Goal: Task Accomplishment & Management: Manage account settings

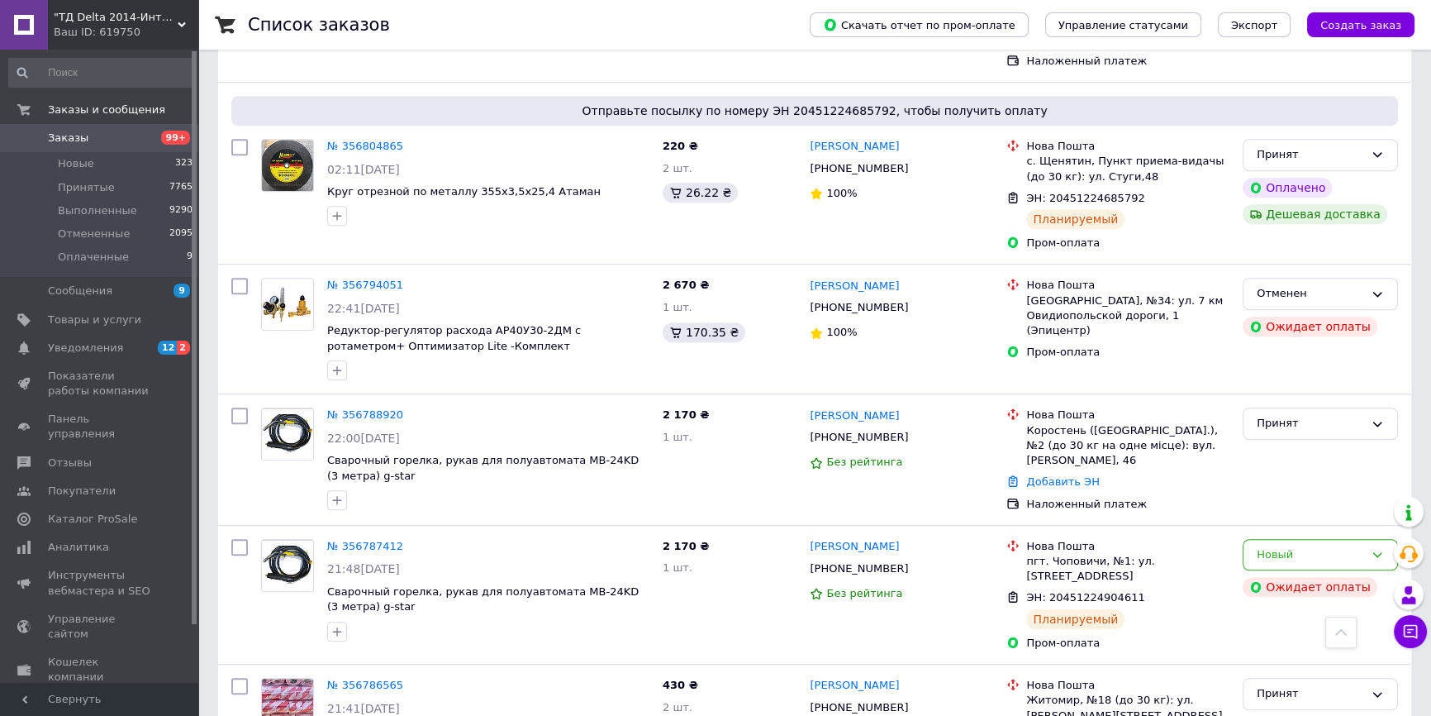
scroll to position [1352, 0]
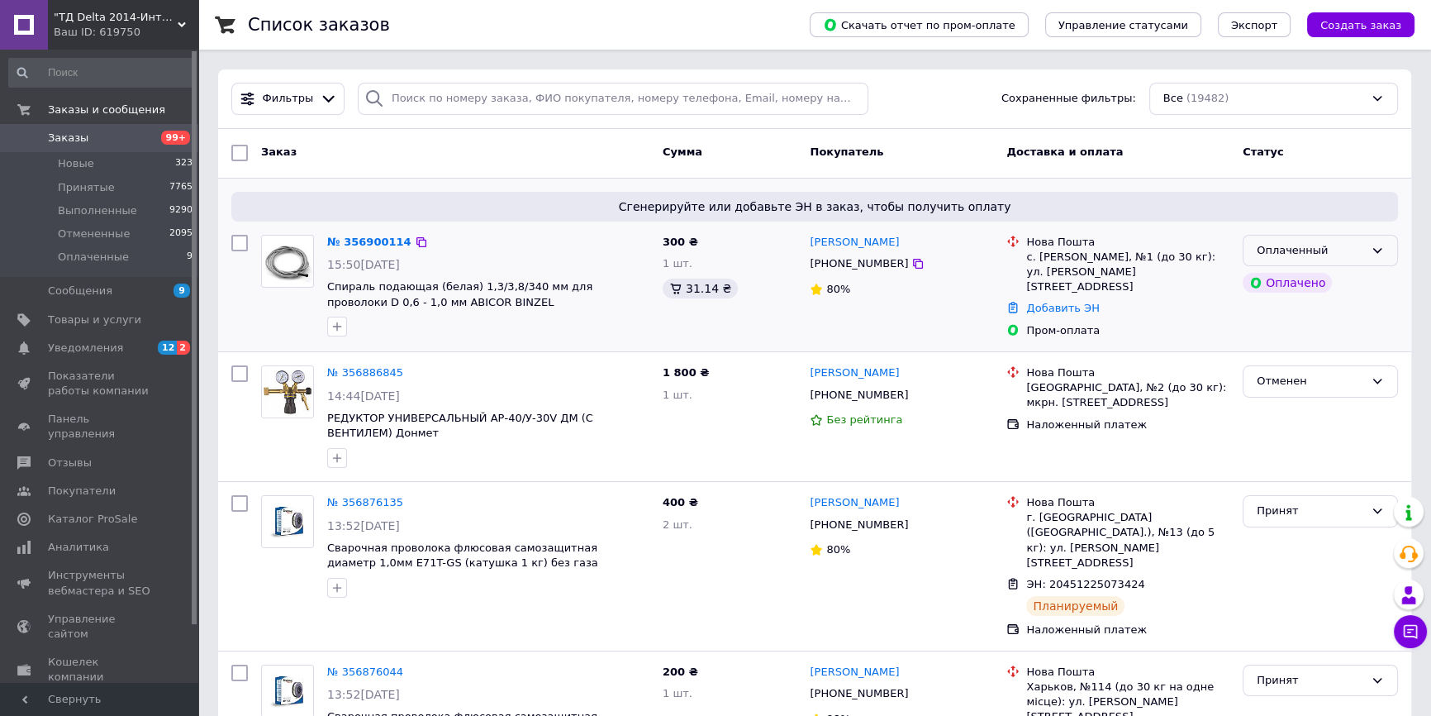
drag, startPoint x: 1277, startPoint y: 247, endPoint x: 1272, endPoint y: 257, distance: 10.7
click at [1277, 246] on div "Оплаченный" at bounding box center [1310, 250] width 107 height 17
click at [1262, 278] on li "Принят" at bounding box center [1321, 284] width 154 height 31
click at [540, 171] on div "Заказ Сумма Покупатель Доставка и оплата Статус" at bounding box center [814, 154] width 1193 height 50
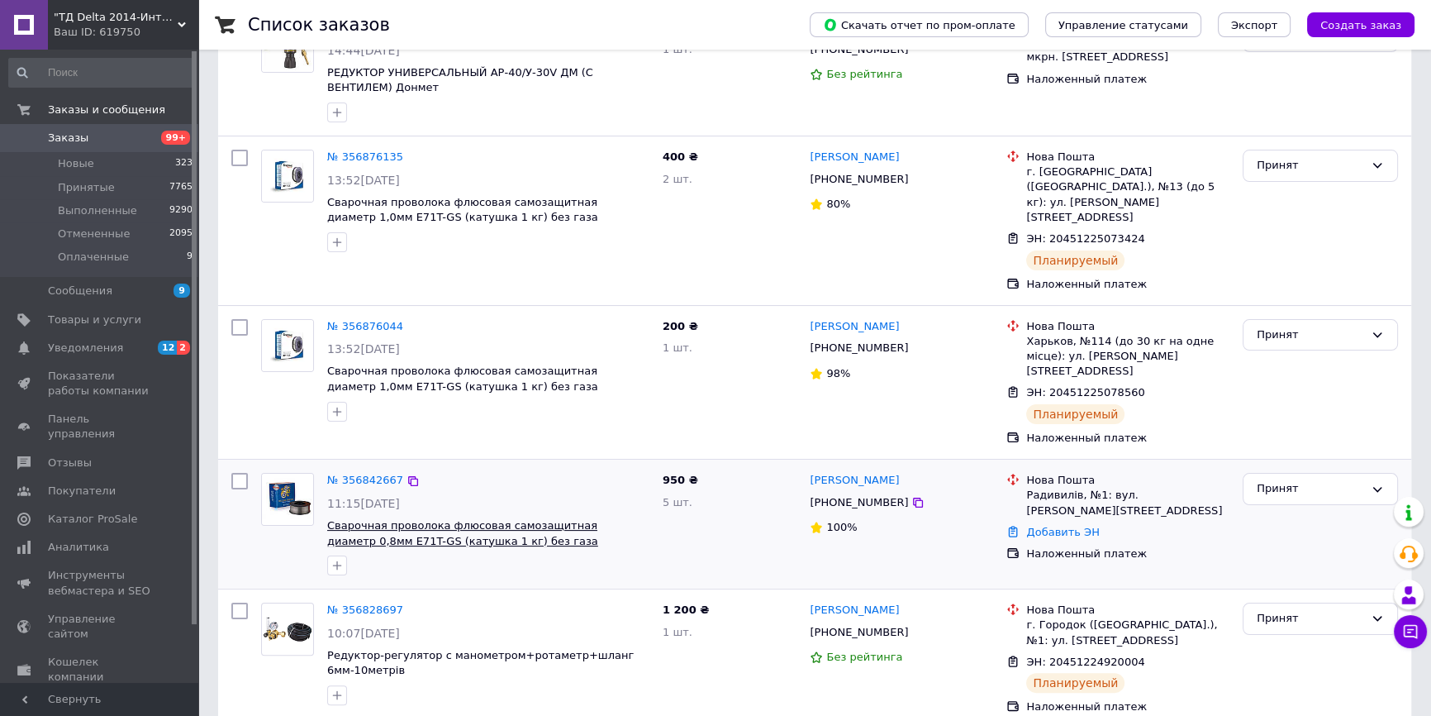
scroll to position [375, 0]
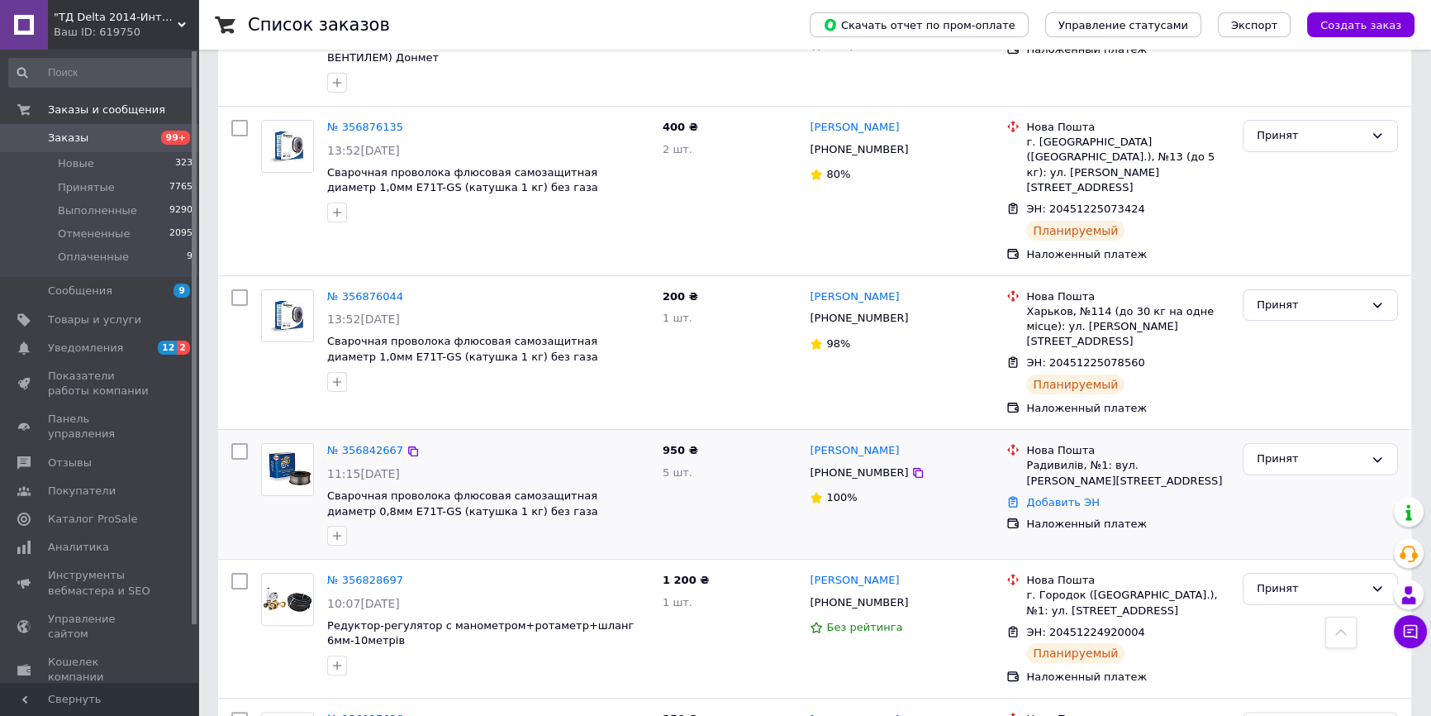
click at [363, 441] on div "№ 356842667" at bounding box center [365, 450] width 79 height 19
click at [366, 444] on link "№ 356842667" at bounding box center [365, 450] width 76 height 12
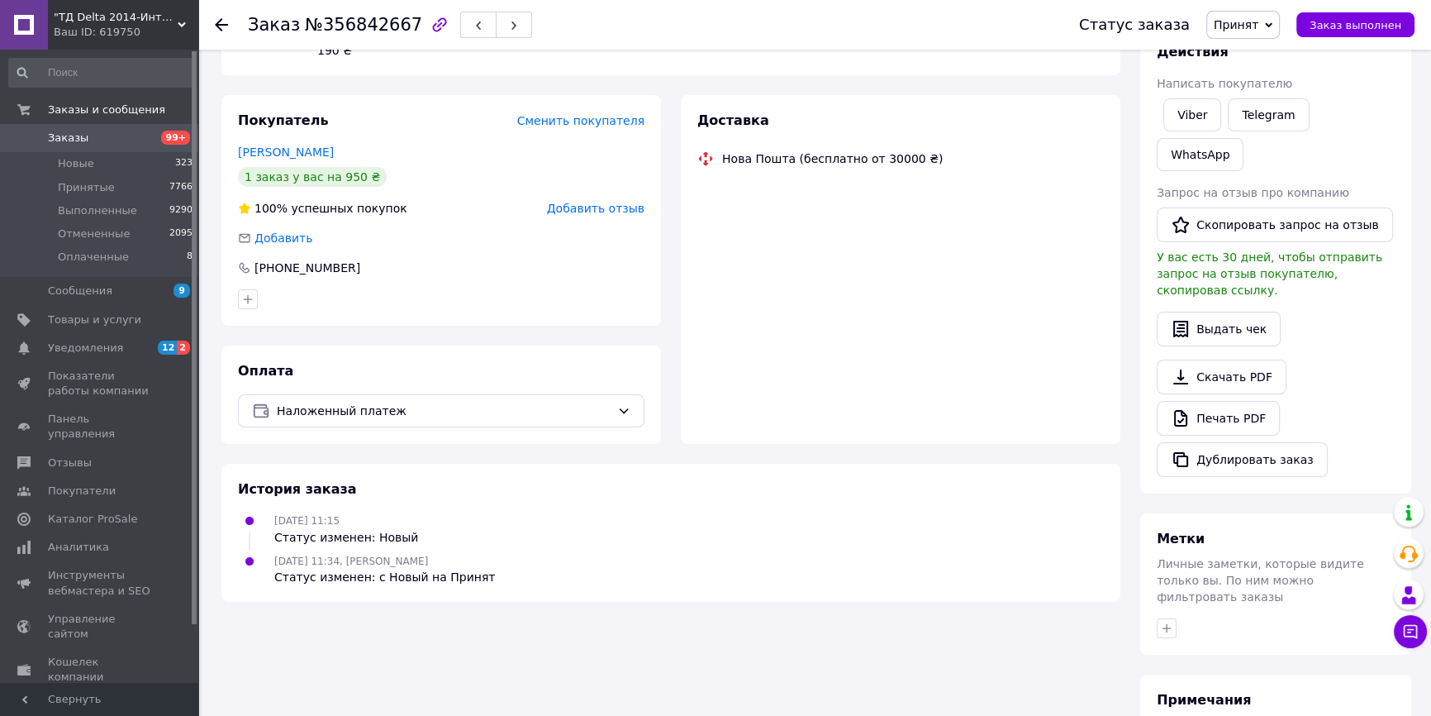
scroll to position [225, 0]
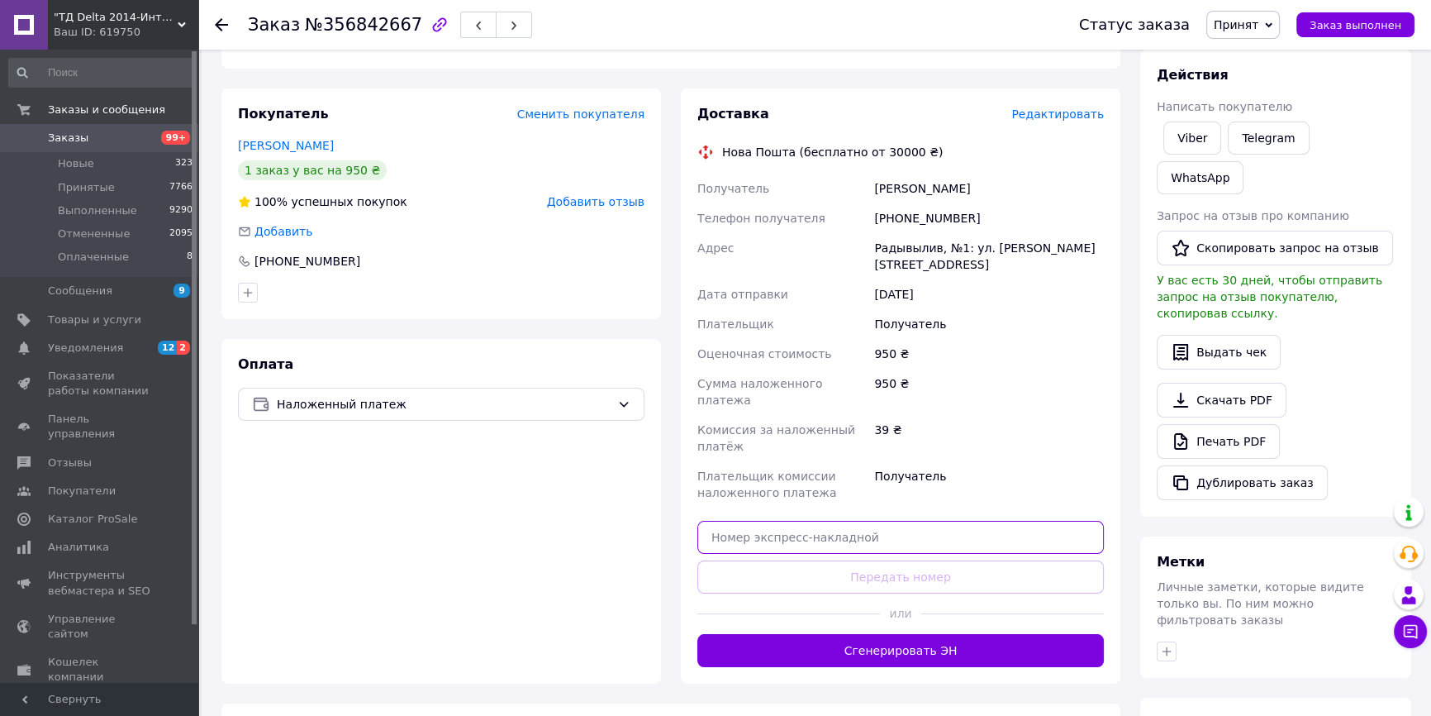
click at [777, 521] on input "text" at bounding box center [900, 537] width 407 height 33
paste input "20451225242533"
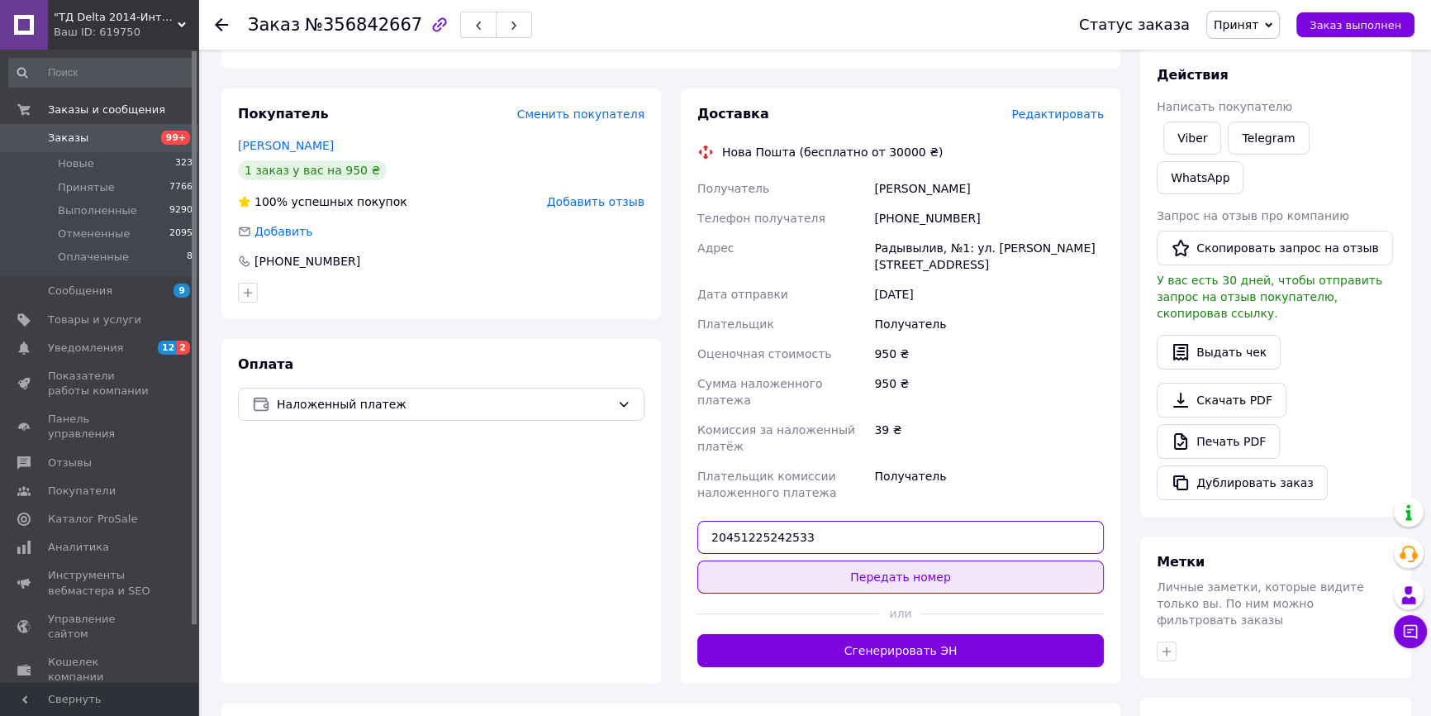
type input "20451225242533"
click at [874, 560] on button "Передать номер" at bounding box center [900, 576] width 407 height 33
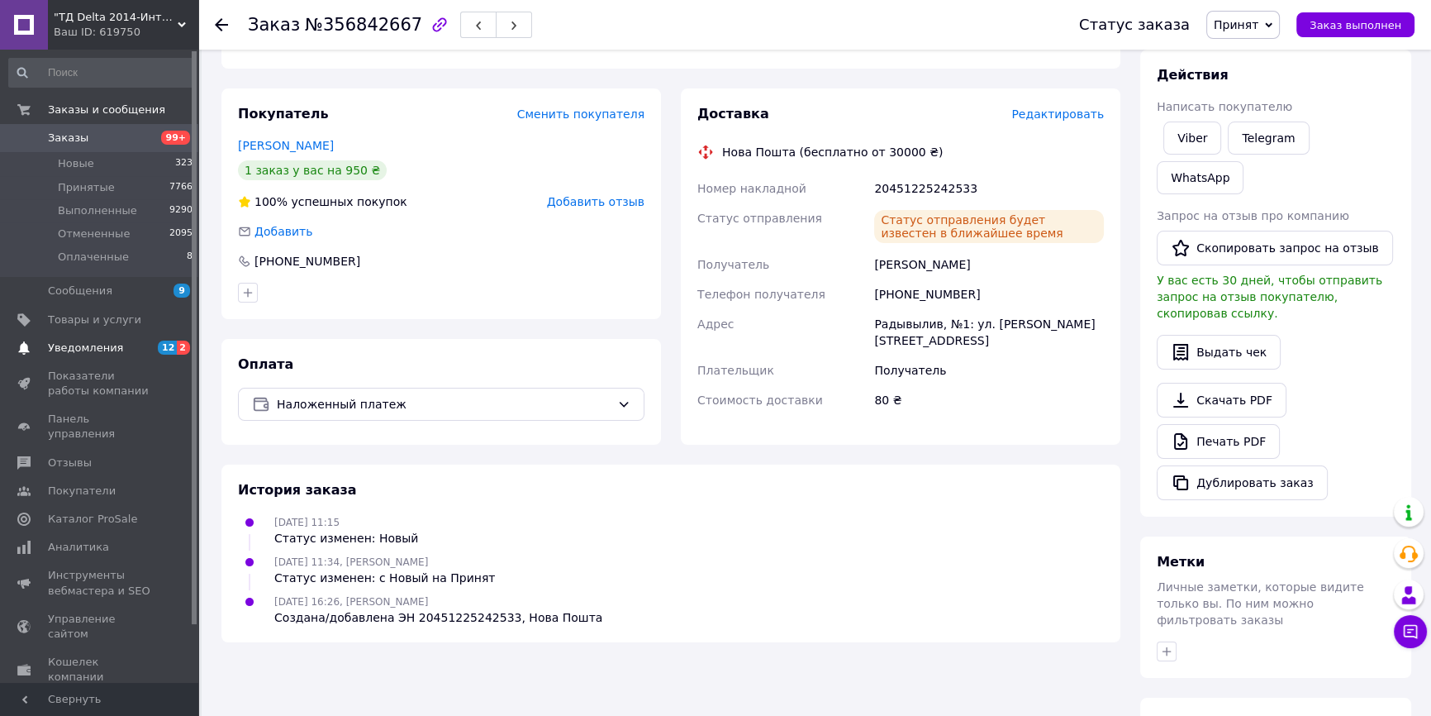
click at [121, 344] on span "Уведомления" at bounding box center [100, 347] width 105 height 15
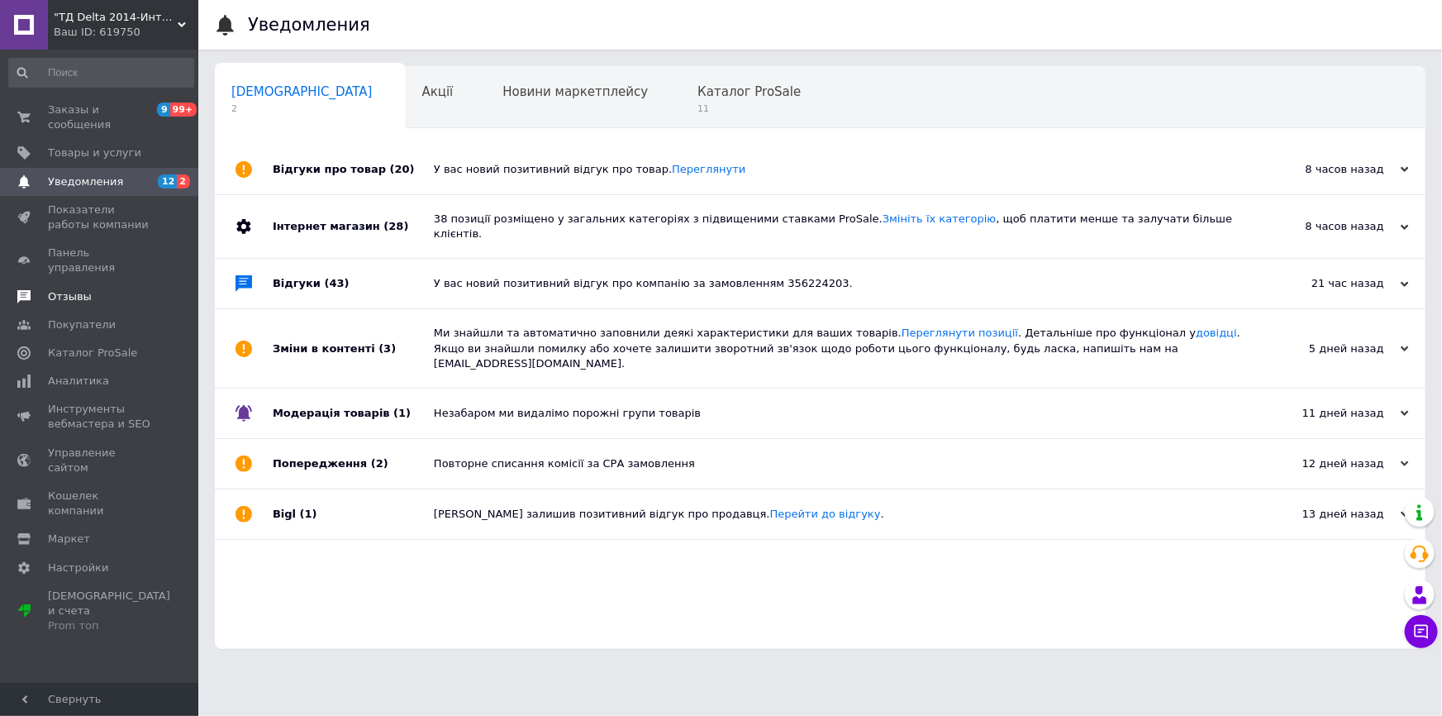
click at [104, 289] on span "Отзывы" at bounding box center [100, 296] width 105 height 15
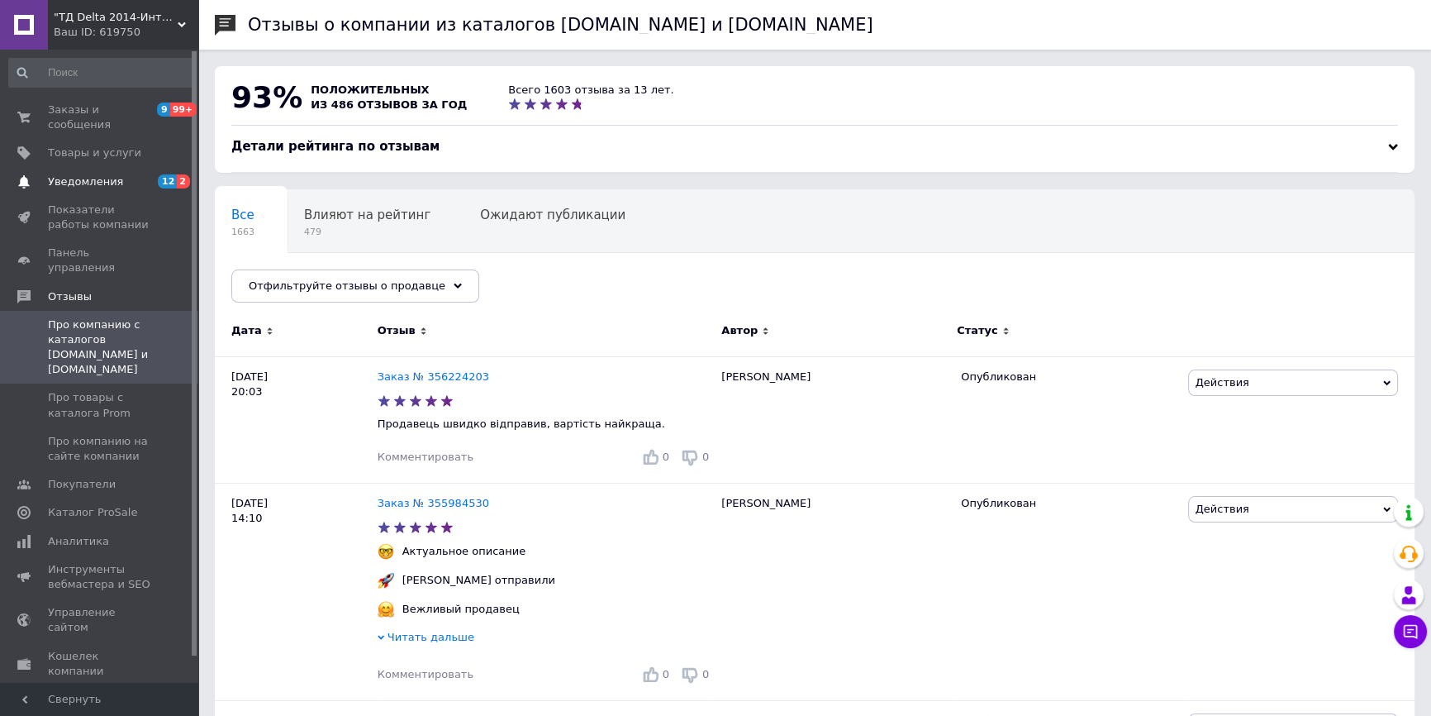
click at [115, 174] on span "Уведомления" at bounding box center [100, 181] width 105 height 15
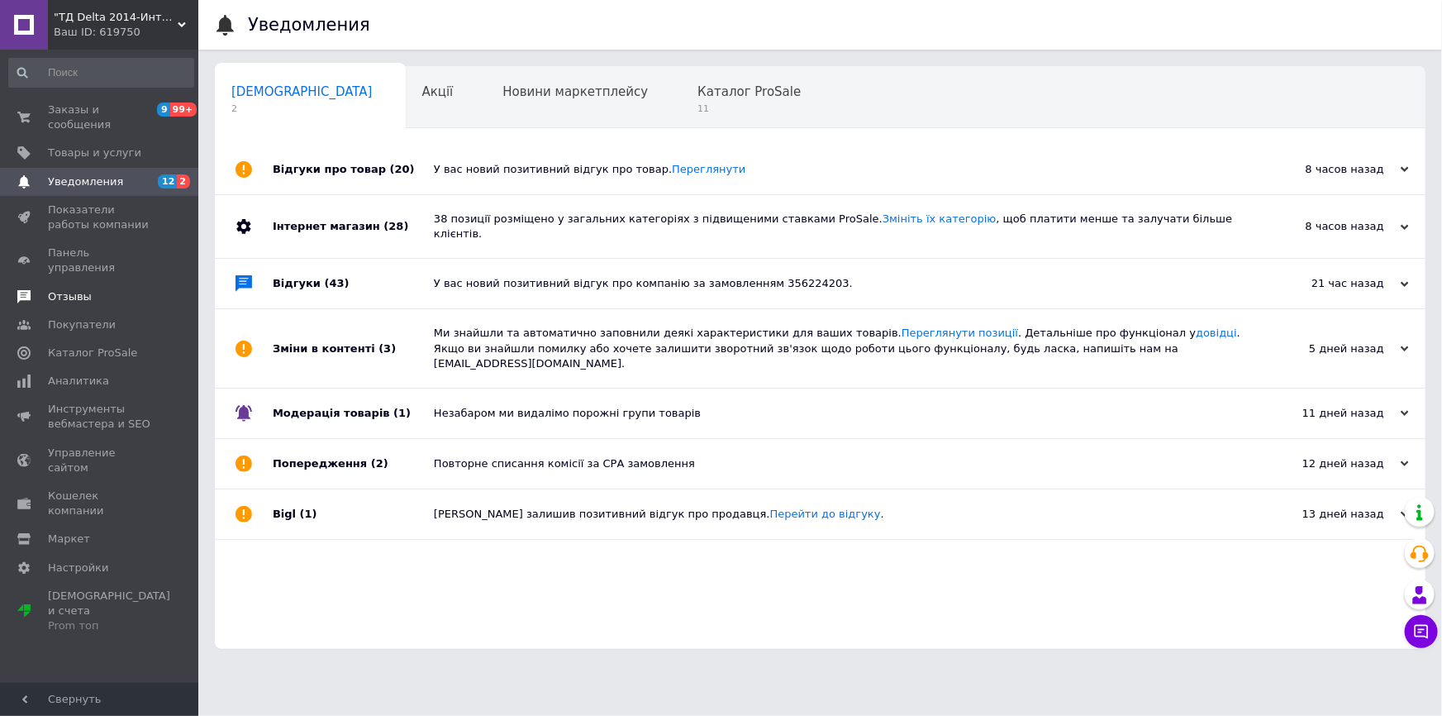
click at [120, 283] on link "Отзывы" at bounding box center [101, 297] width 202 height 28
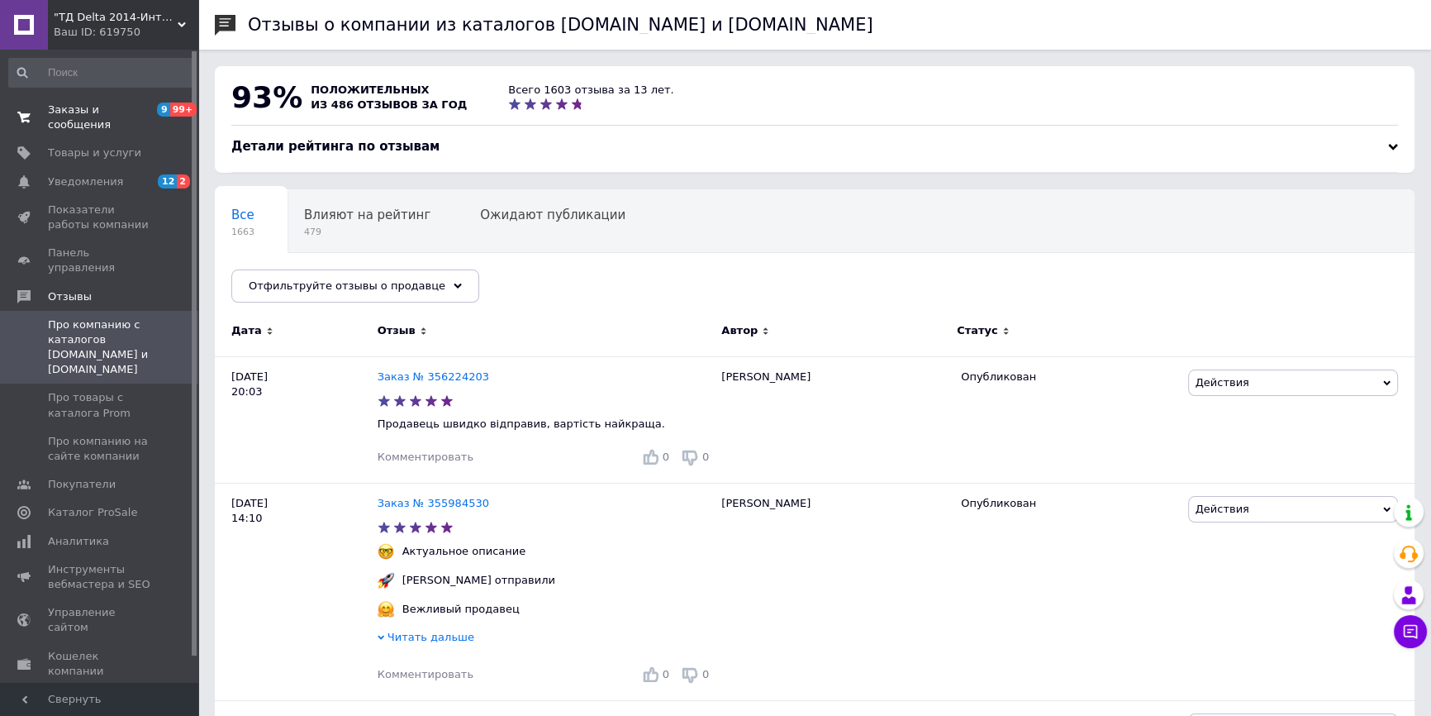
click at [145, 113] on span "Заказы и сообщения" at bounding box center [100, 117] width 105 height 30
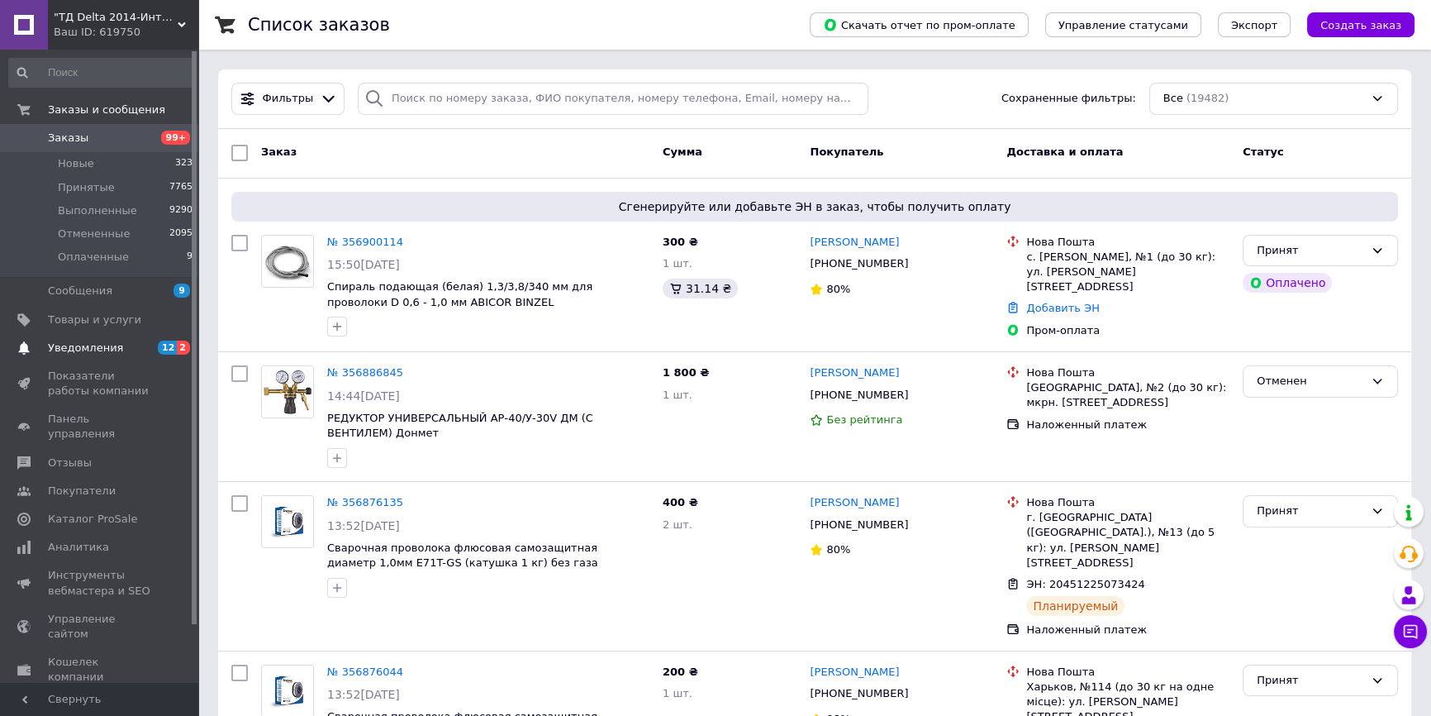
click at [124, 350] on span "Уведомления" at bounding box center [100, 347] width 105 height 15
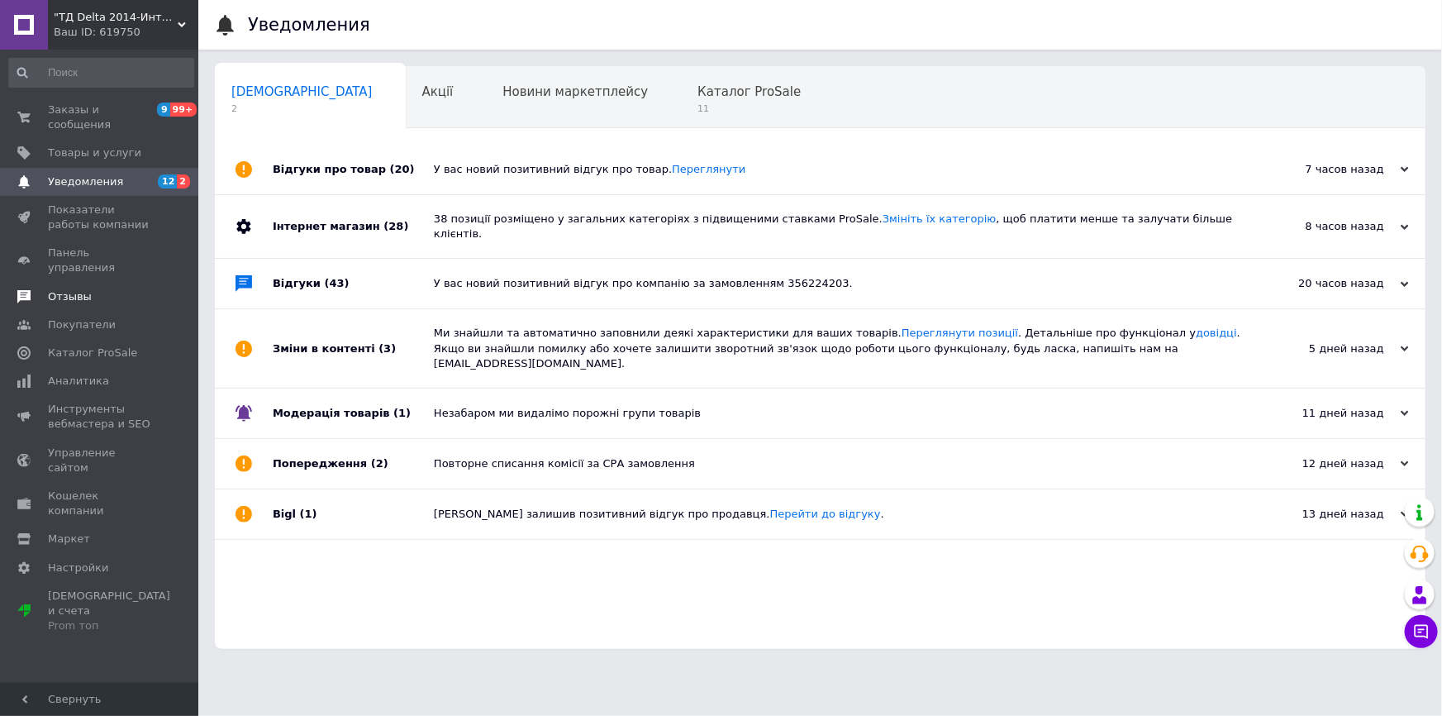
click at [117, 289] on span "Отзывы" at bounding box center [100, 296] width 105 height 15
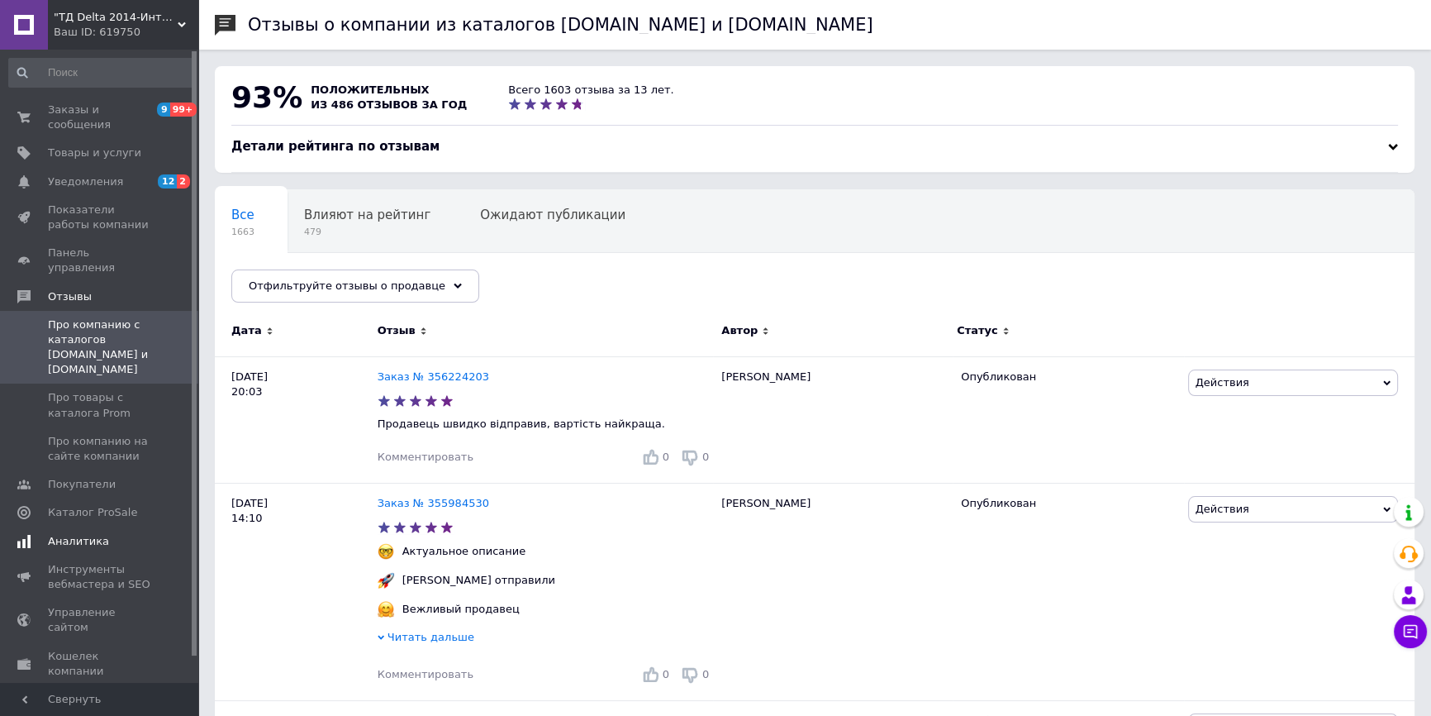
click at [98, 534] on span "Аналитика" at bounding box center [78, 541] width 61 height 15
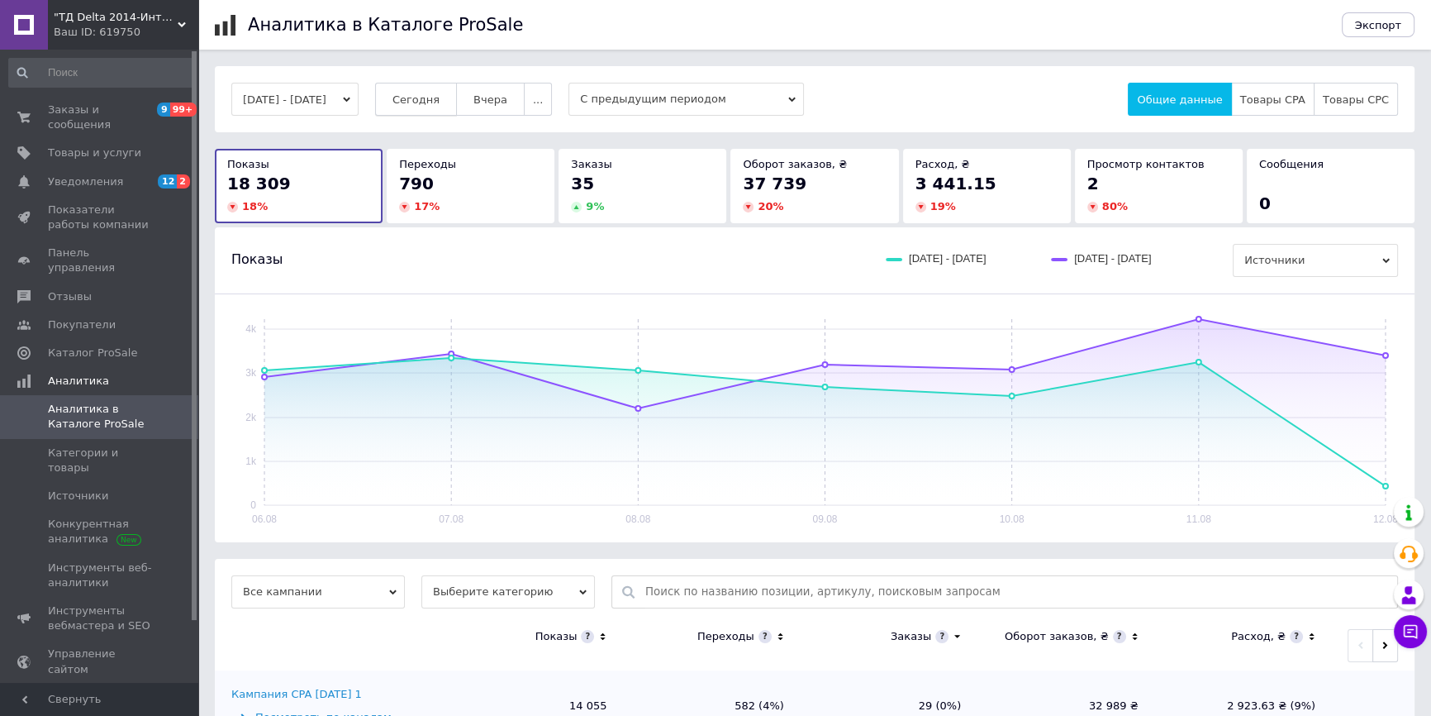
click at [437, 97] on span "Сегодня" at bounding box center [415, 99] width 47 height 12
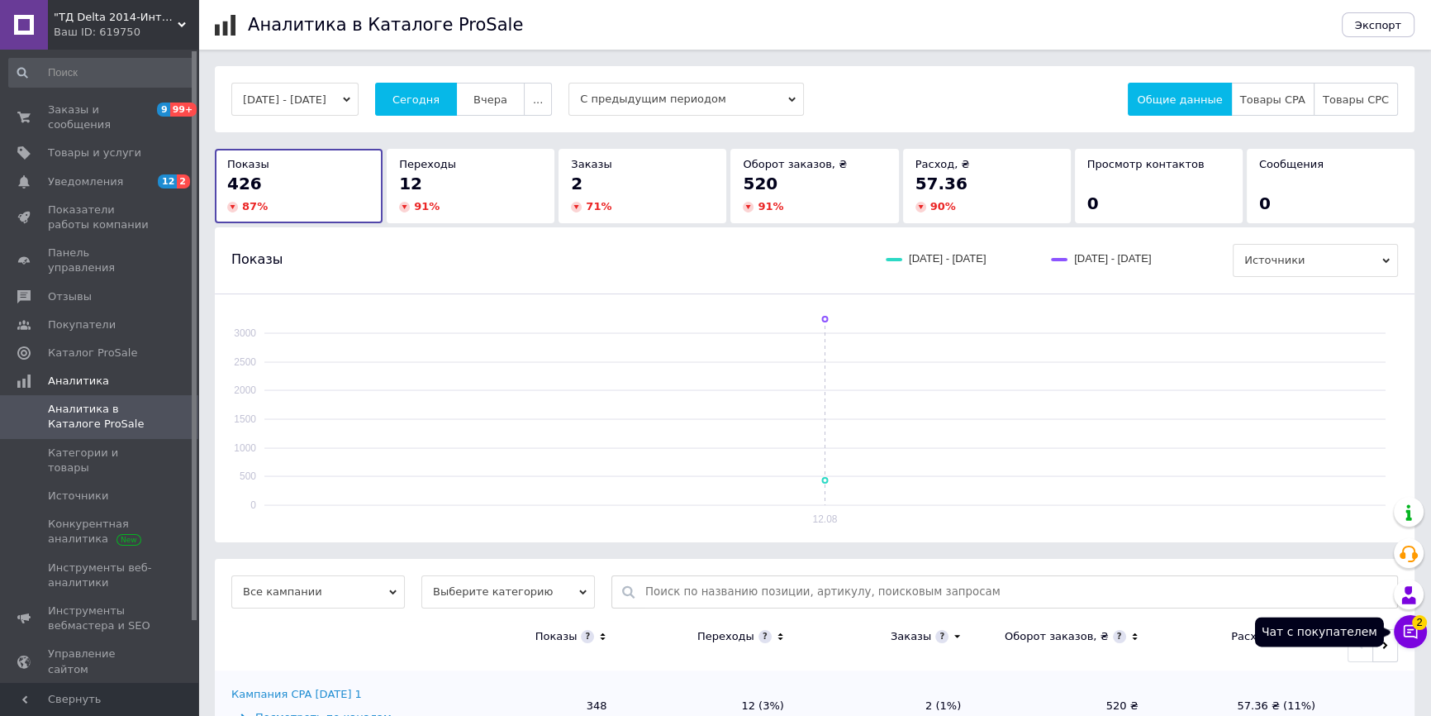
click at [1420, 624] on span "2" at bounding box center [1419, 622] width 15 height 15
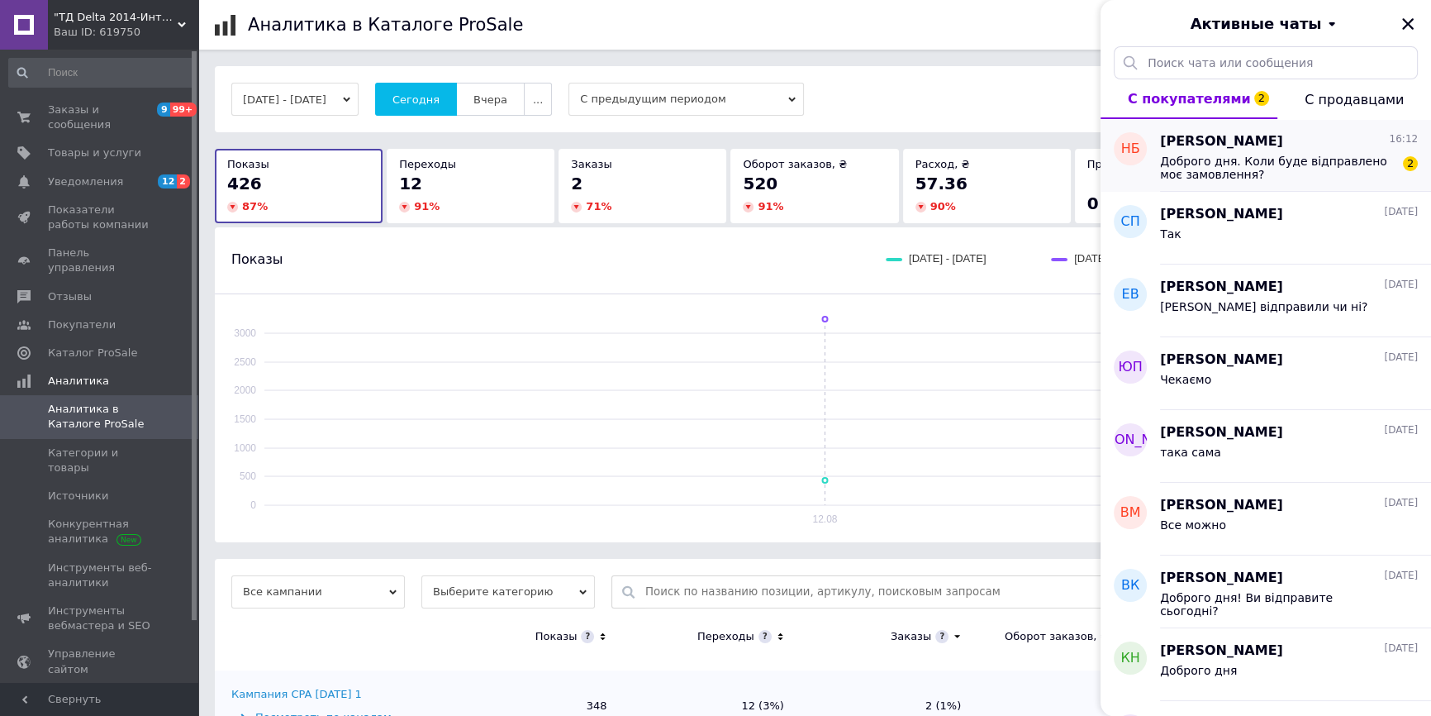
click at [1272, 175] on span "Доброго дня. Коли буде відправлено моє замовлення?" at bounding box center [1277, 168] width 235 height 26
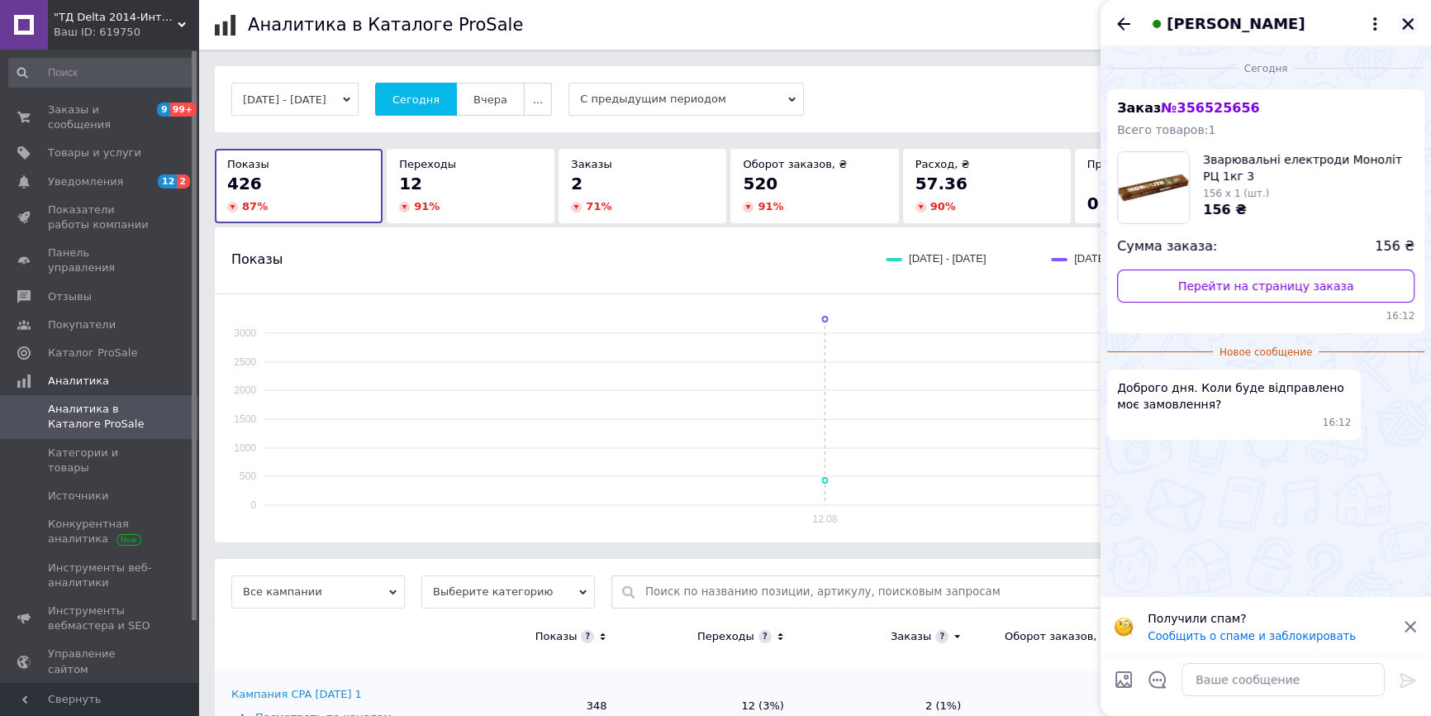
click at [1410, 31] on button "Закрыть" at bounding box center [1408, 24] width 20 height 20
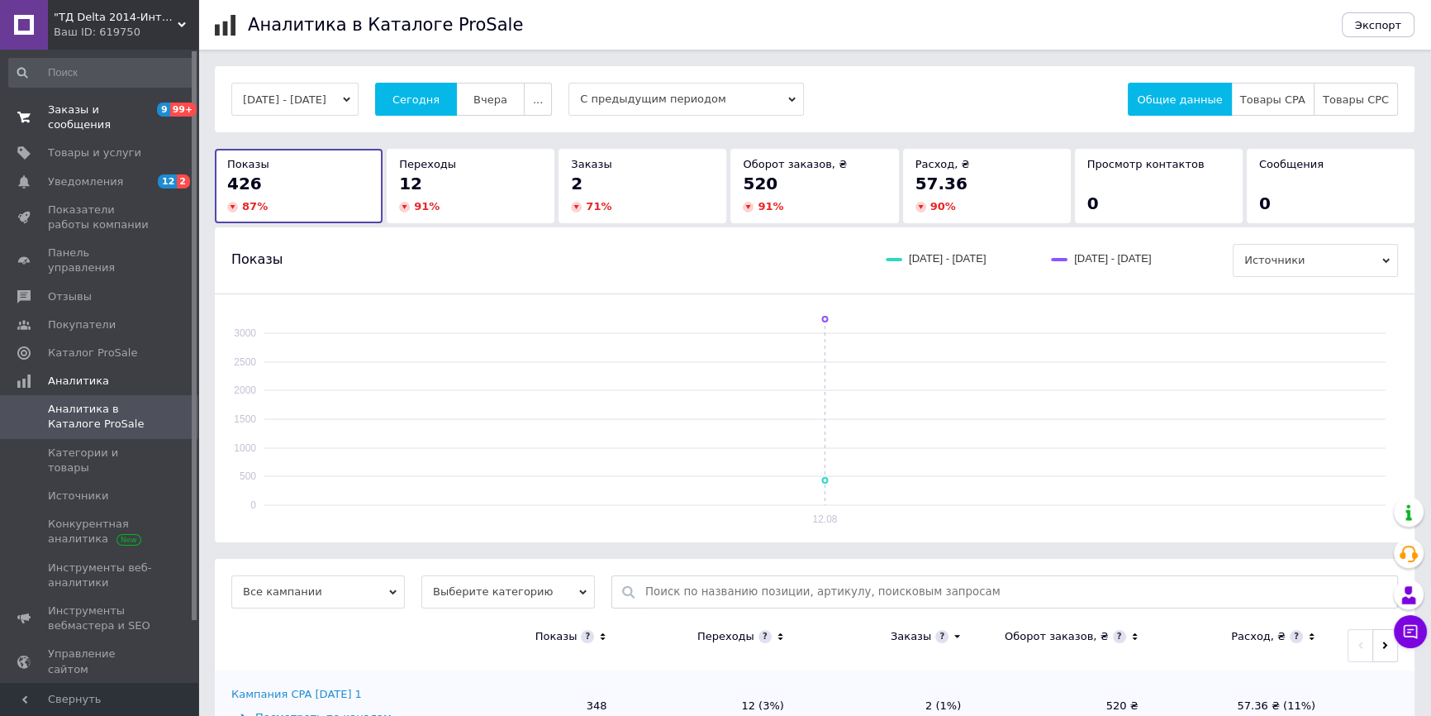
click at [123, 116] on span "Заказы и сообщения" at bounding box center [100, 117] width 105 height 30
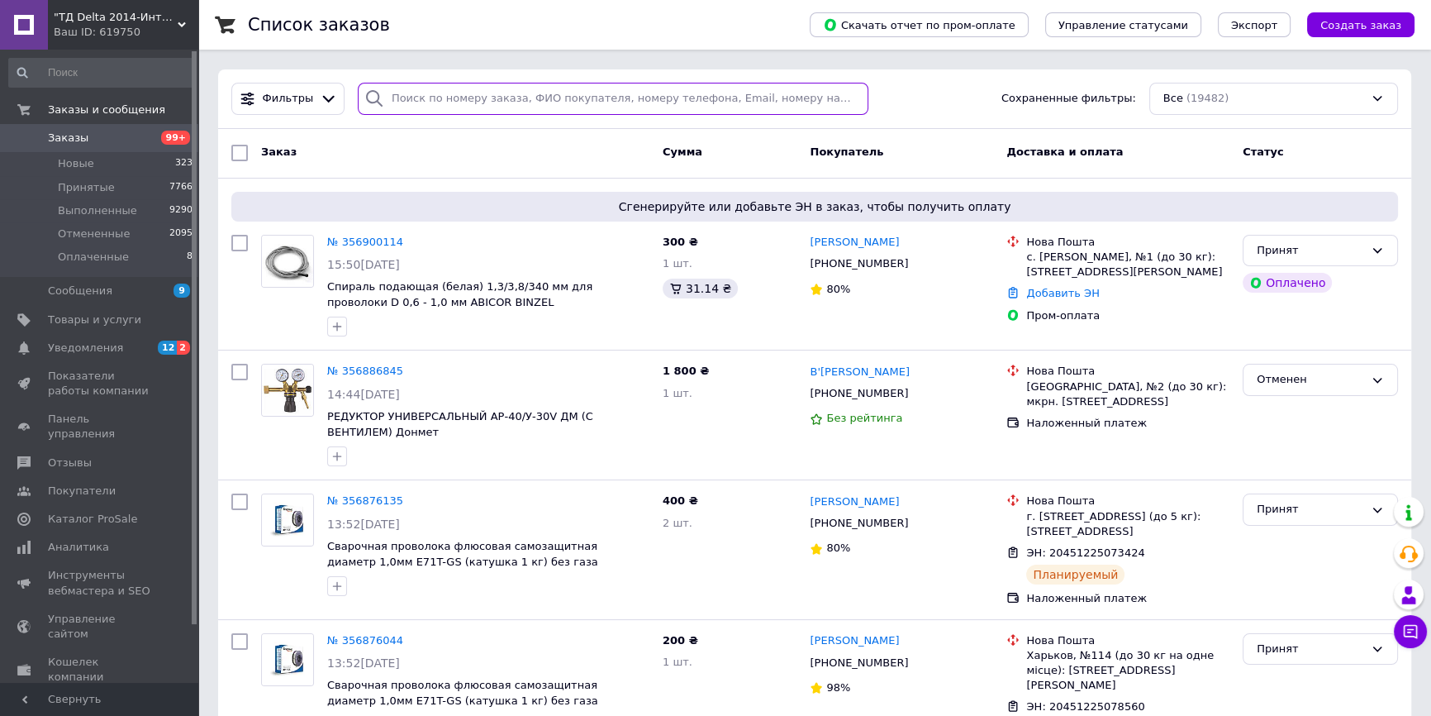
click at [485, 104] on input "search" at bounding box center [613, 99] width 511 height 32
paste input "[PHONE_NUMBER]"
type input "[PHONE_NUMBER]"
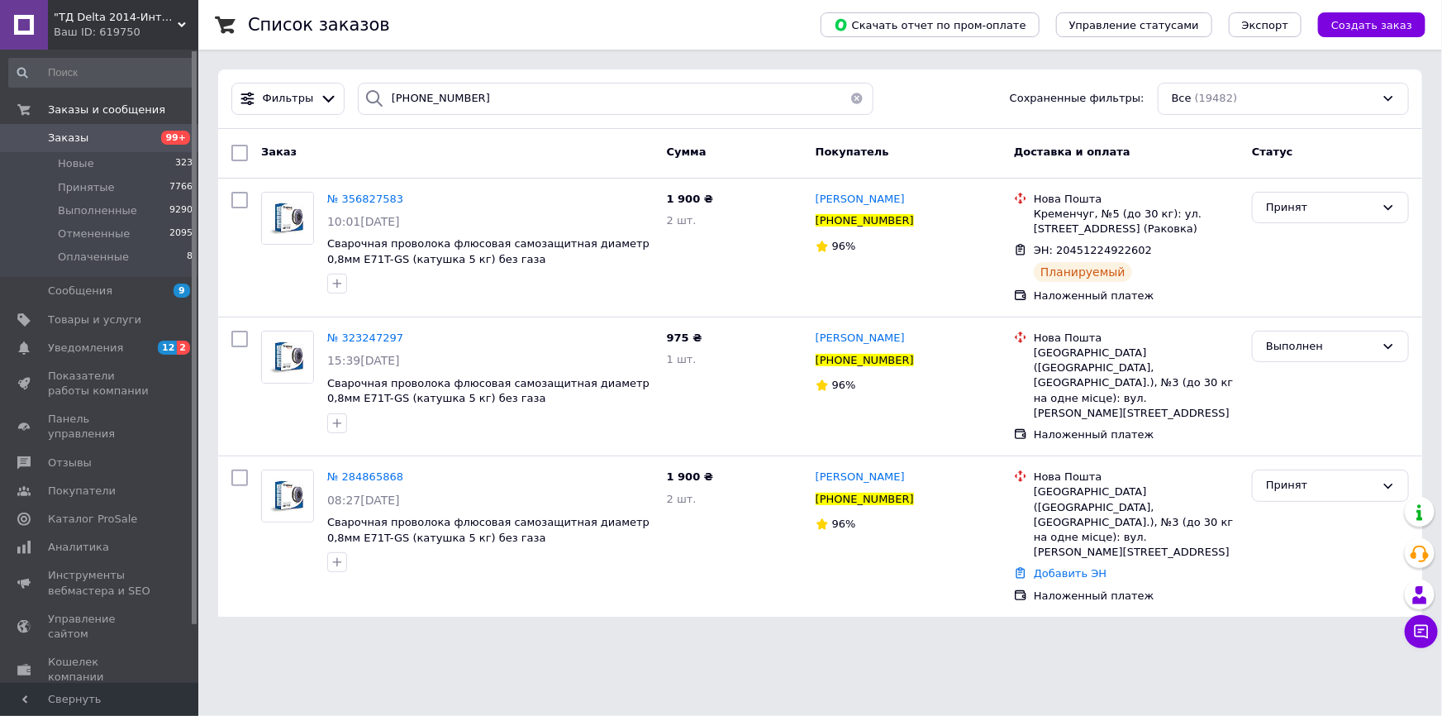
click at [852, 101] on button "button" at bounding box center [856, 99] width 33 height 32
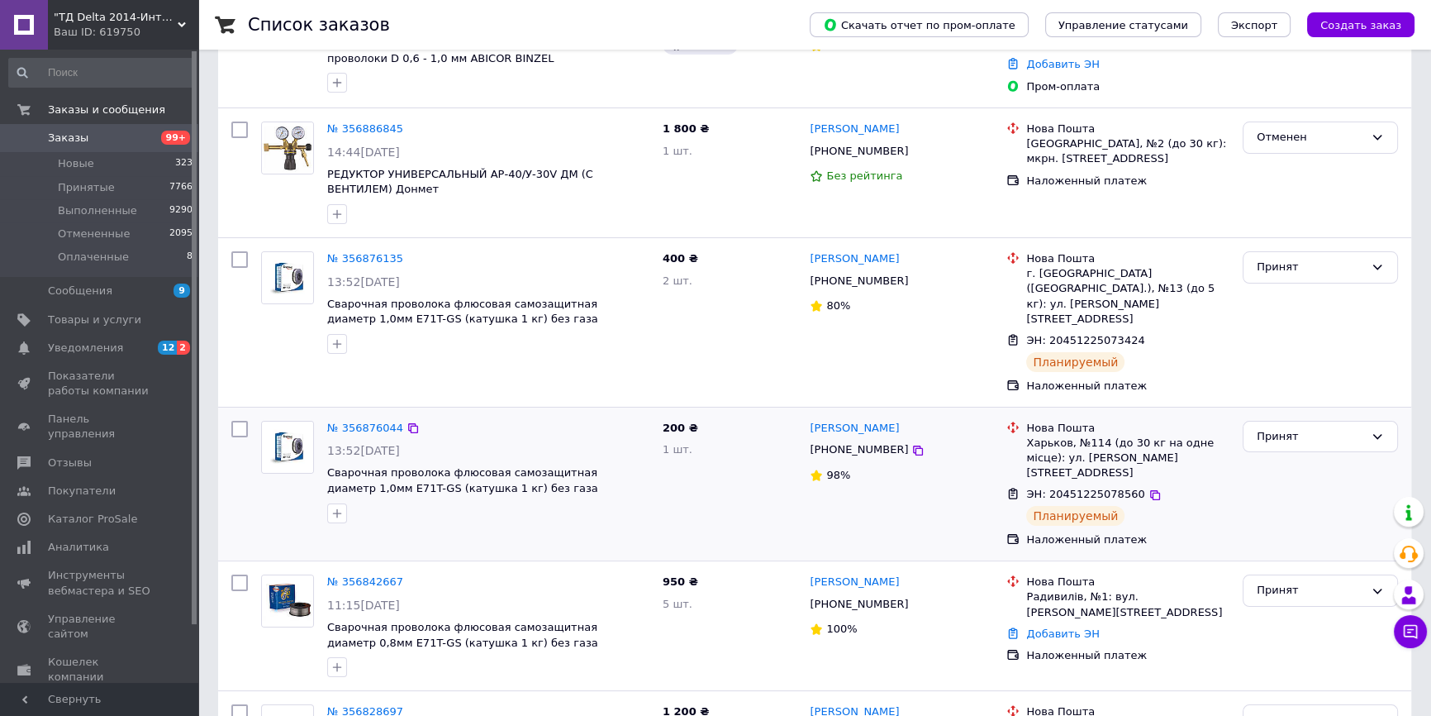
scroll to position [375, 0]
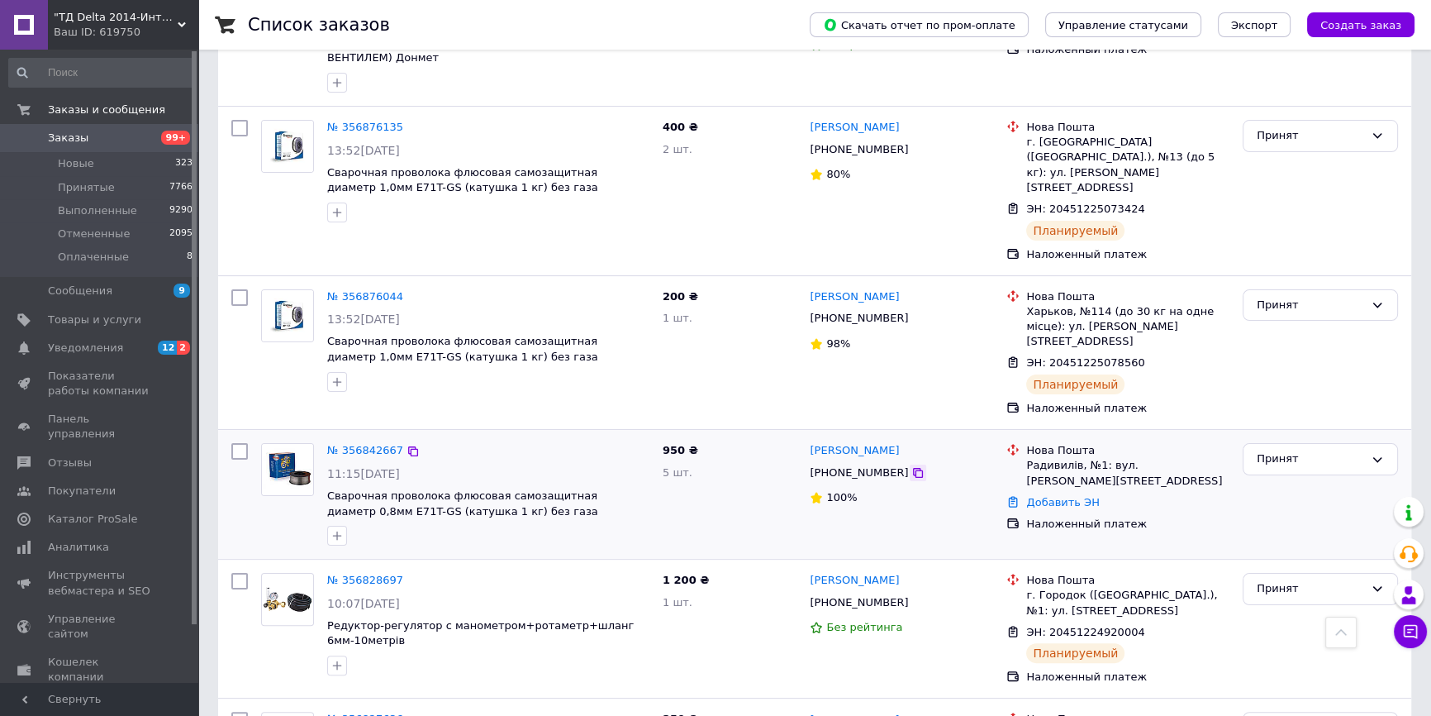
click at [913, 468] on icon at bounding box center [918, 473] width 10 height 10
click at [145, 364] on link "Показатели работы компании" at bounding box center [101, 383] width 202 height 43
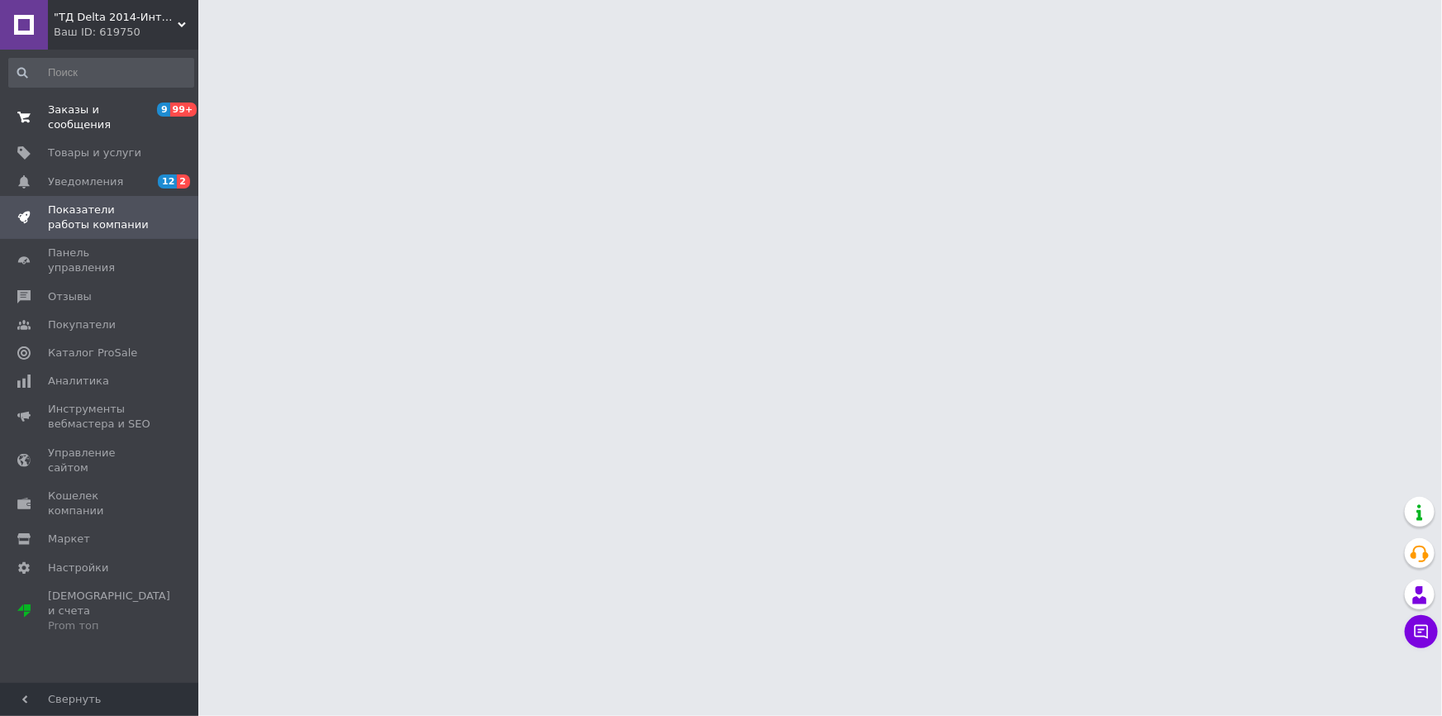
click at [95, 107] on span "Заказы и сообщения" at bounding box center [100, 117] width 105 height 30
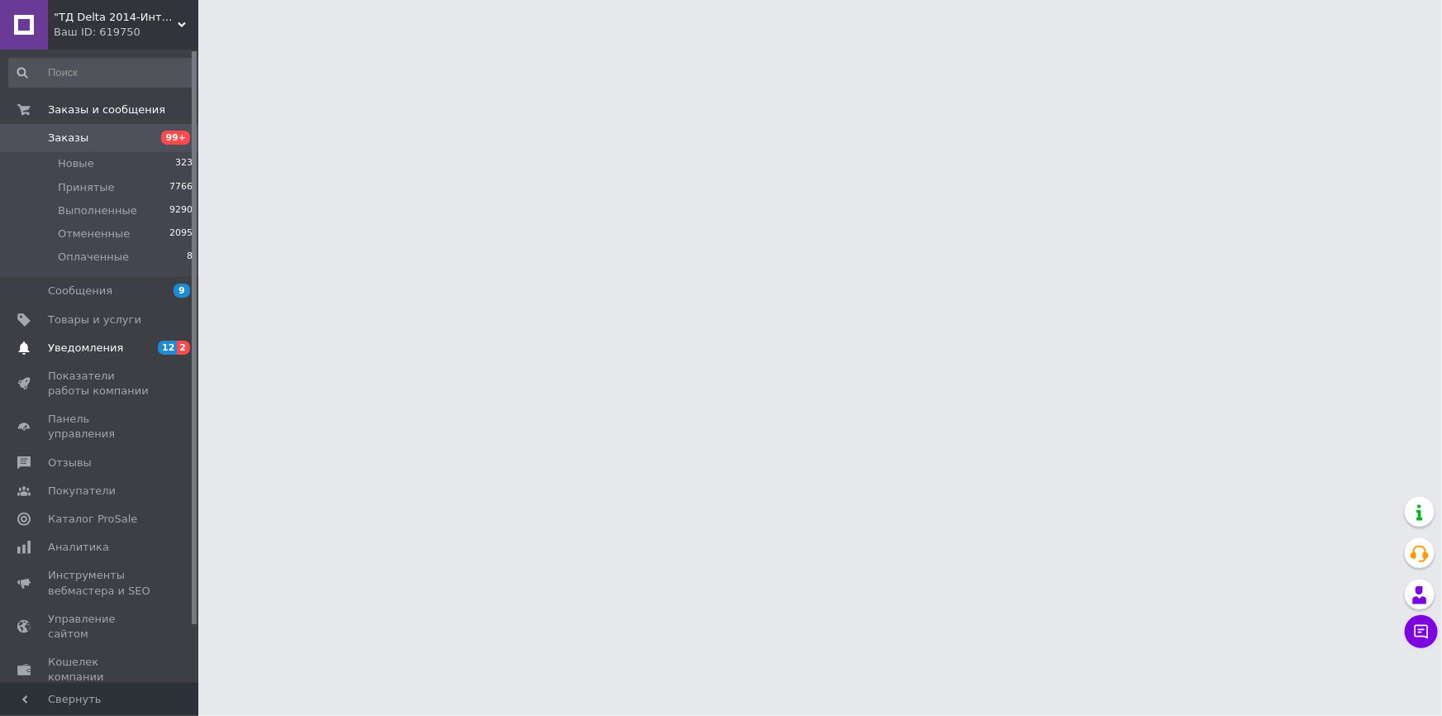
click at [93, 350] on span "Уведомления" at bounding box center [85, 347] width 75 height 15
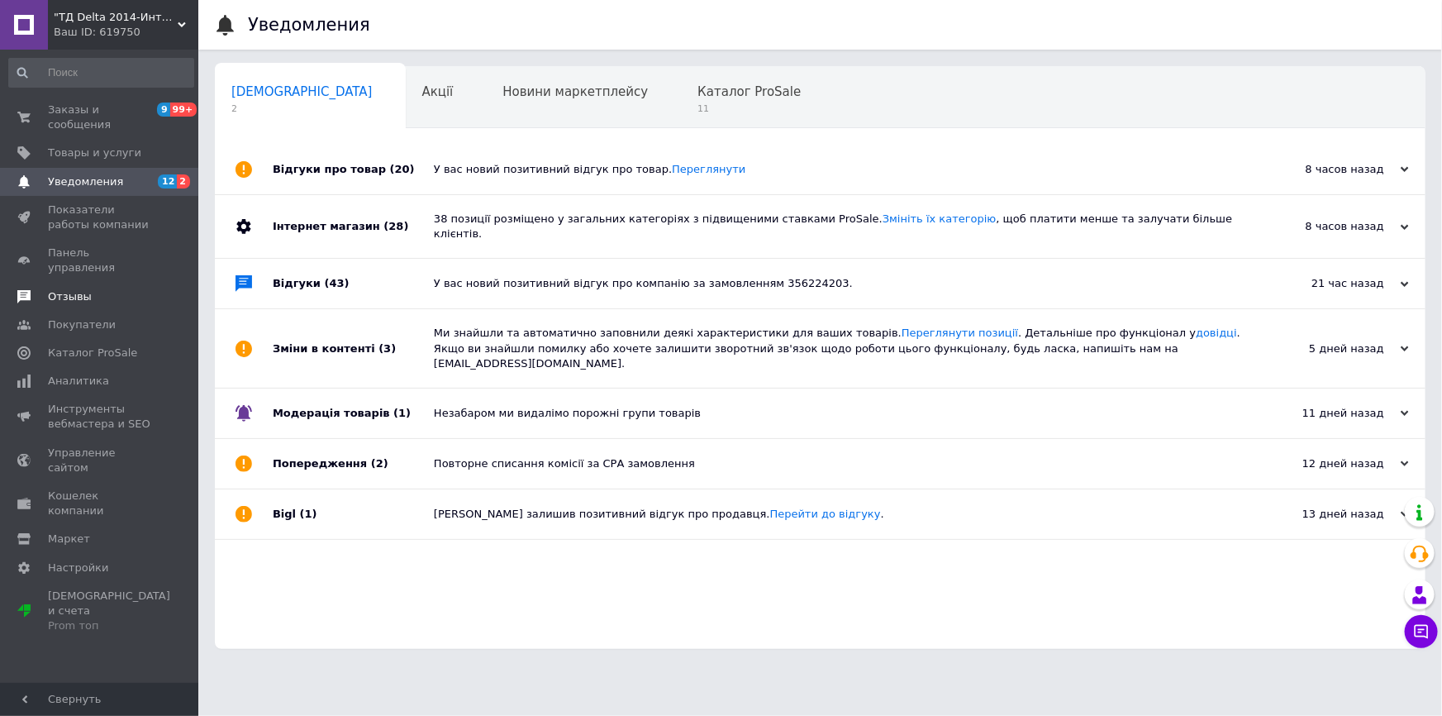
click at [100, 289] on span "Отзывы" at bounding box center [100, 296] width 105 height 15
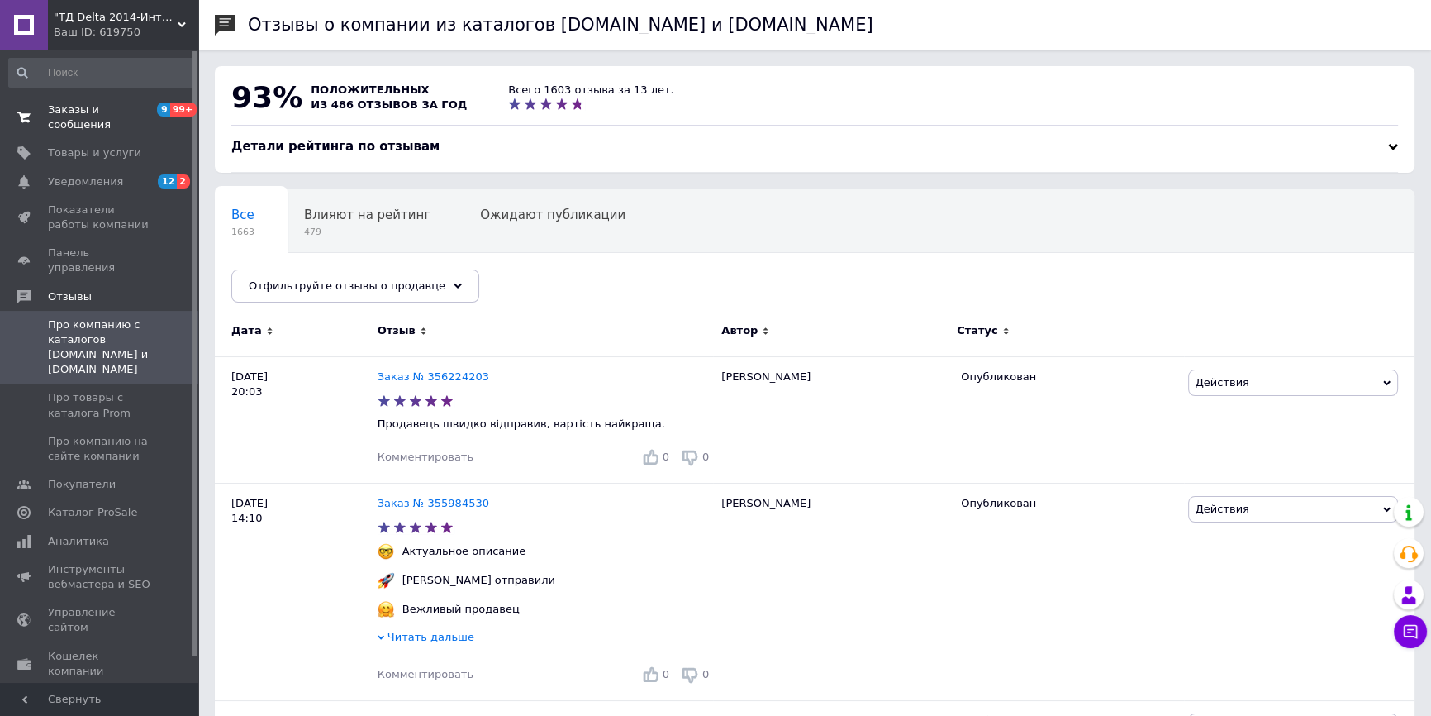
click at [113, 103] on span "Заказы и сообщения" at bounding box center [100, 117] width 105 height 30
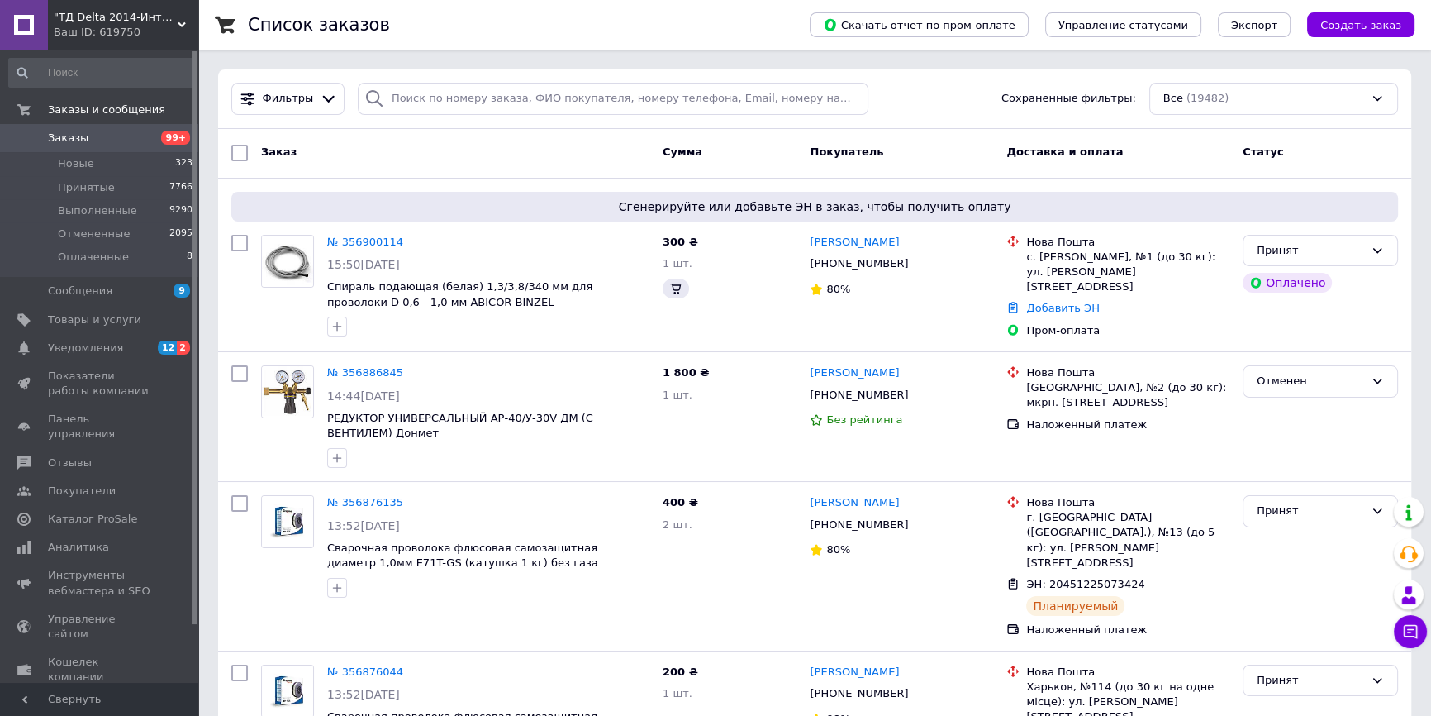
click at [149, 347] on span "Уведомления" at bounding box center [100, 347] width 105 height 15
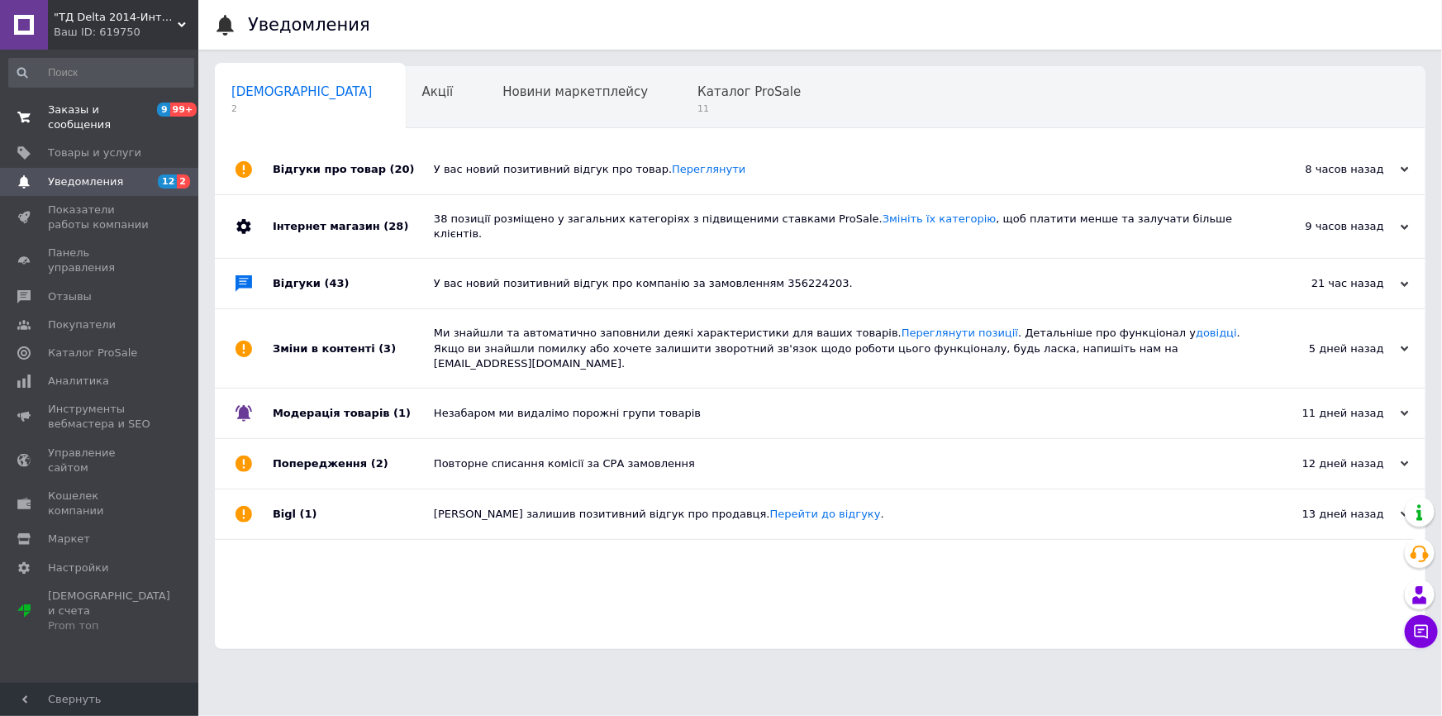
click at [83, 108] on span "Заказы и сообщения" at bounding box center [100, 117] width 105 height 30
